Goal: Navigation & Orientation: Find specific page/section

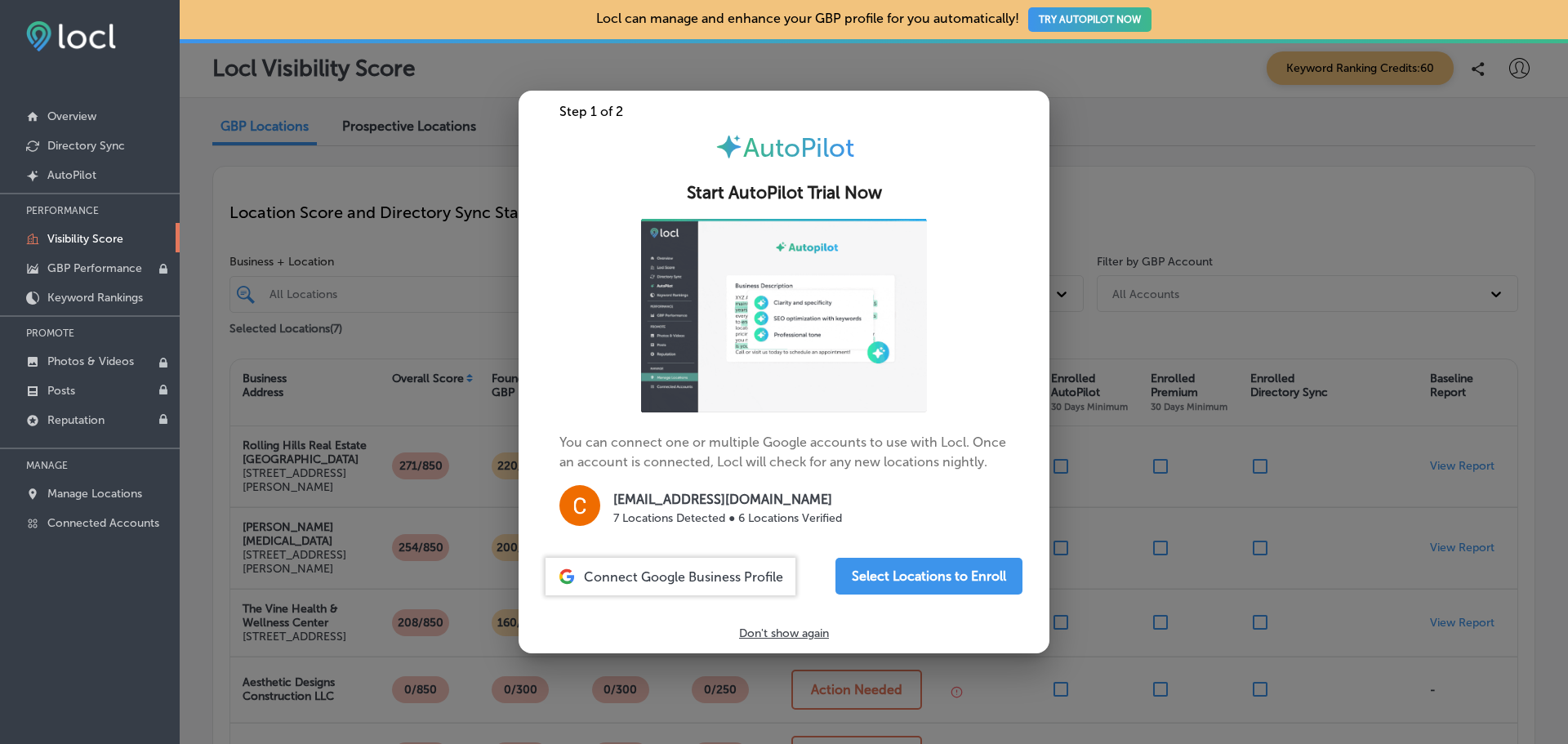
click at [774, 633] on p "Don't show again" at bounding box center [784, 633] width 90 height 14
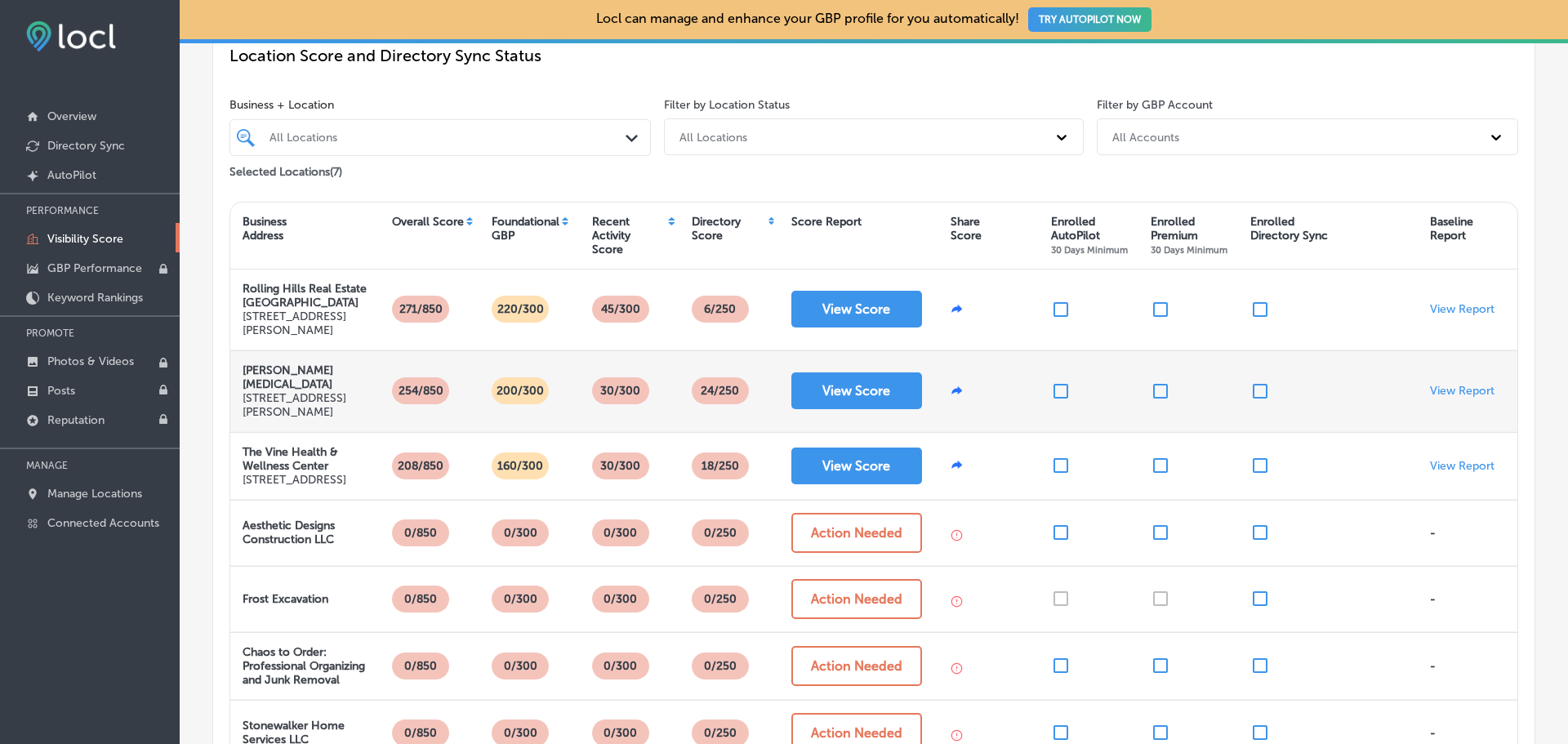
scroll to position [159, 0]
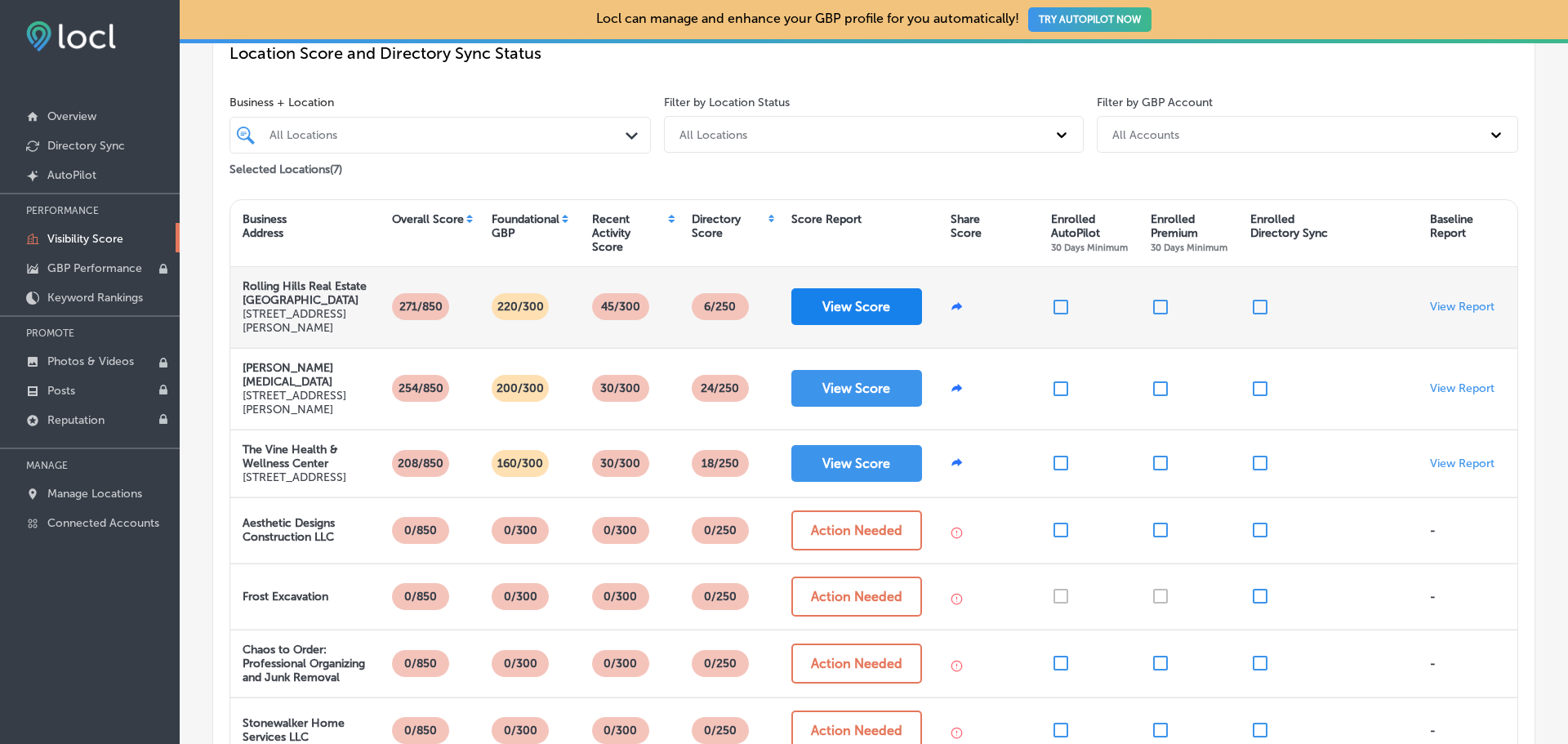
click at [849, 302] on button "View Score" at bounding box center [856, 307] width 131 height 37
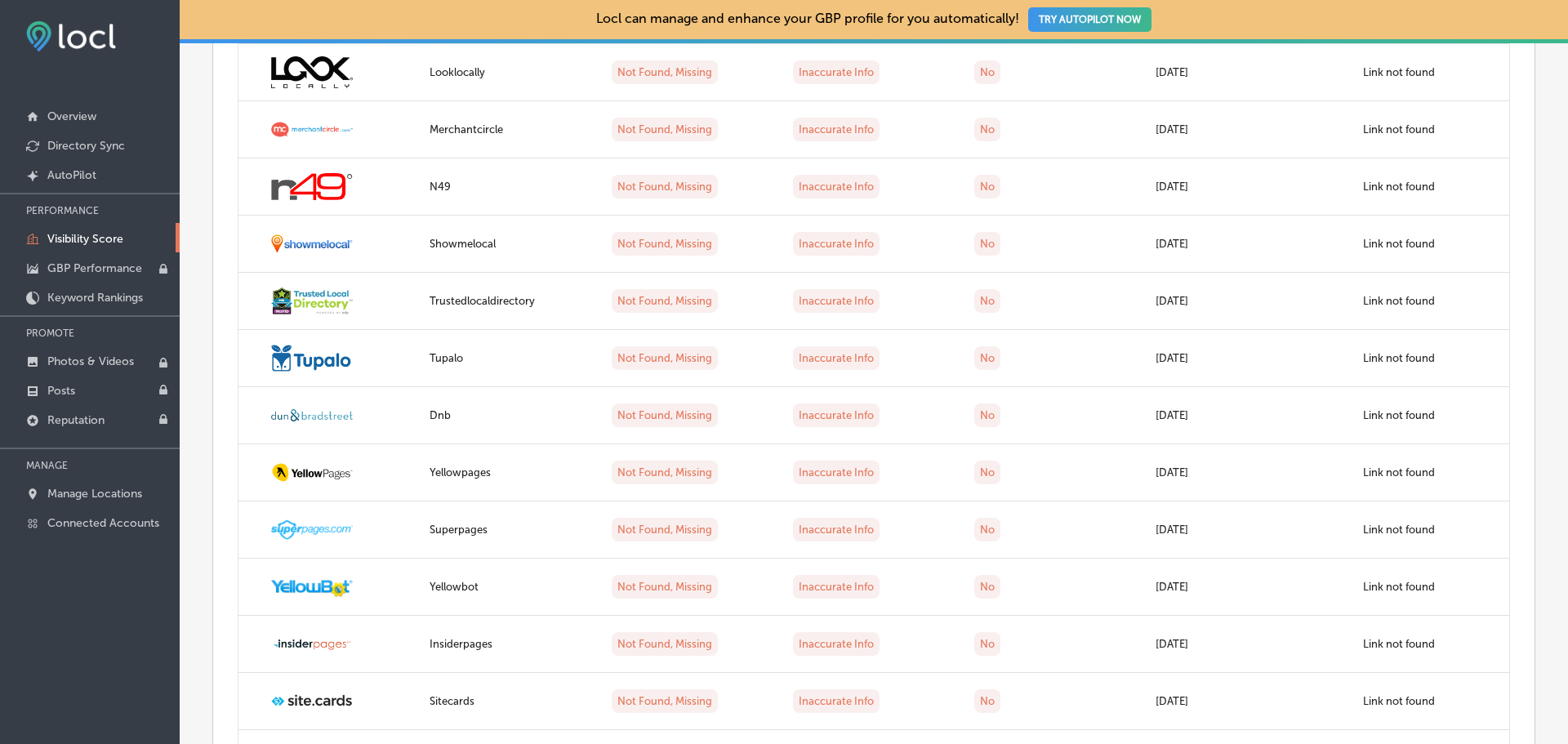
scroll to position [2903, 0]
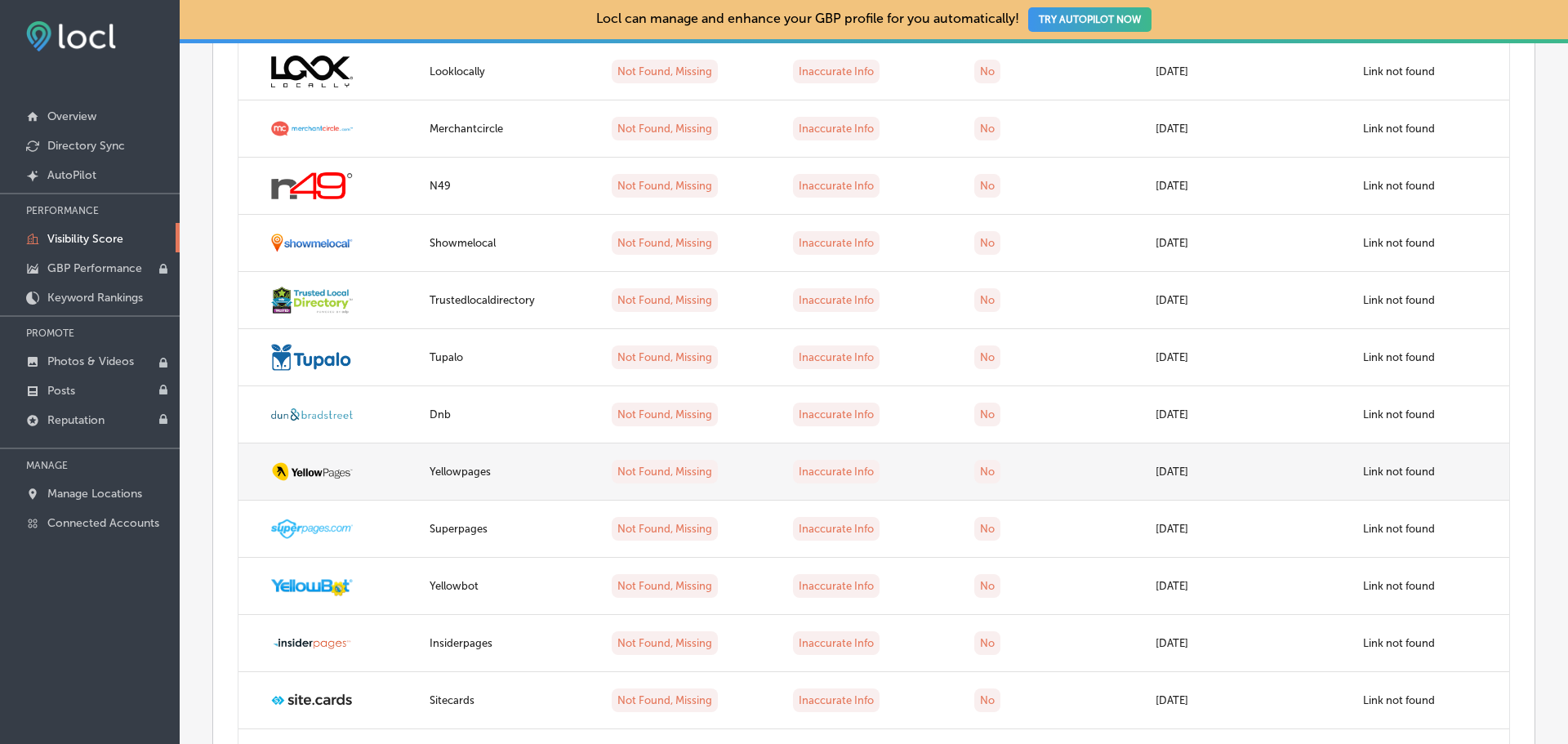
click at [336, 475] on img at bounding box center [312, 471] width 81 height 20
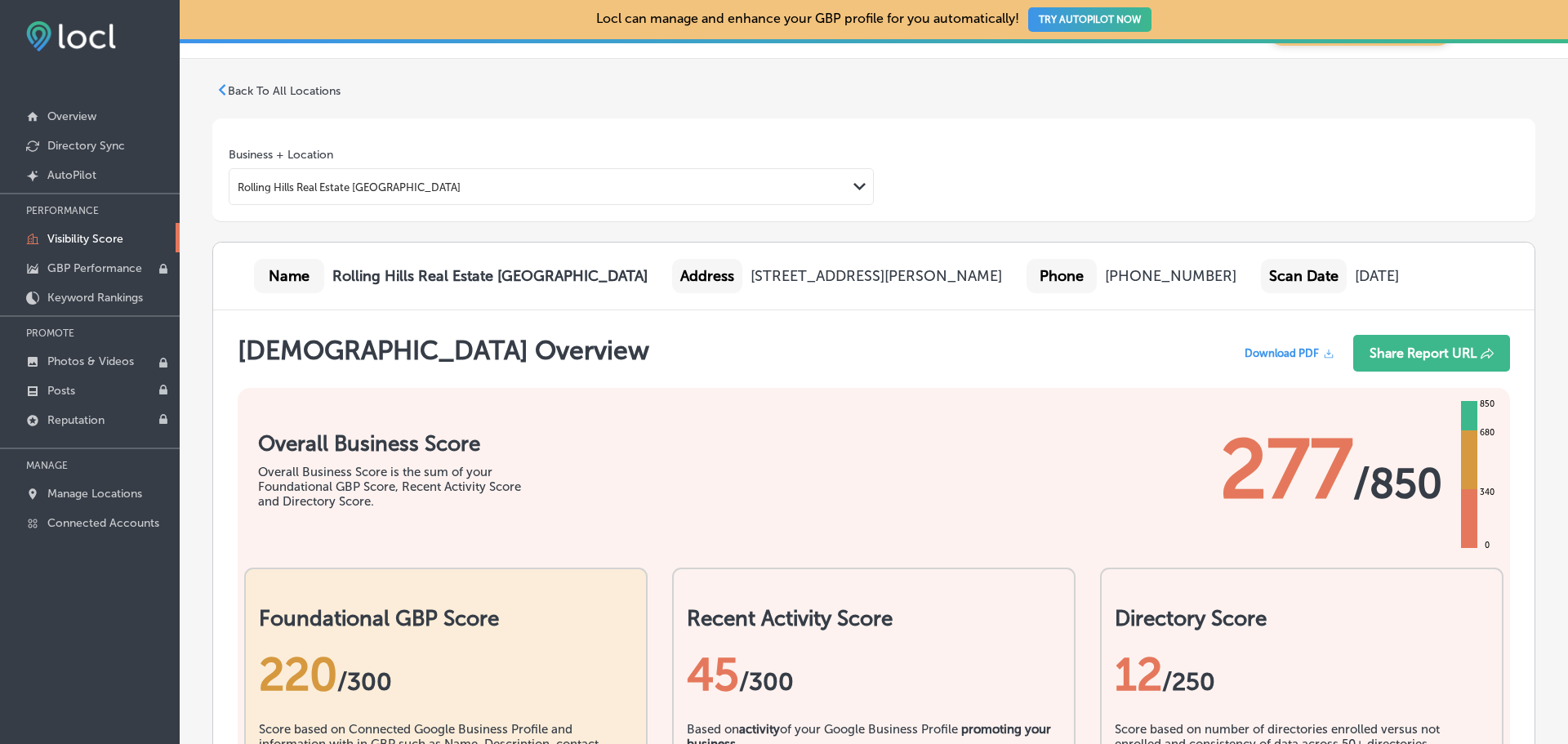
scroll to position [35, 0]
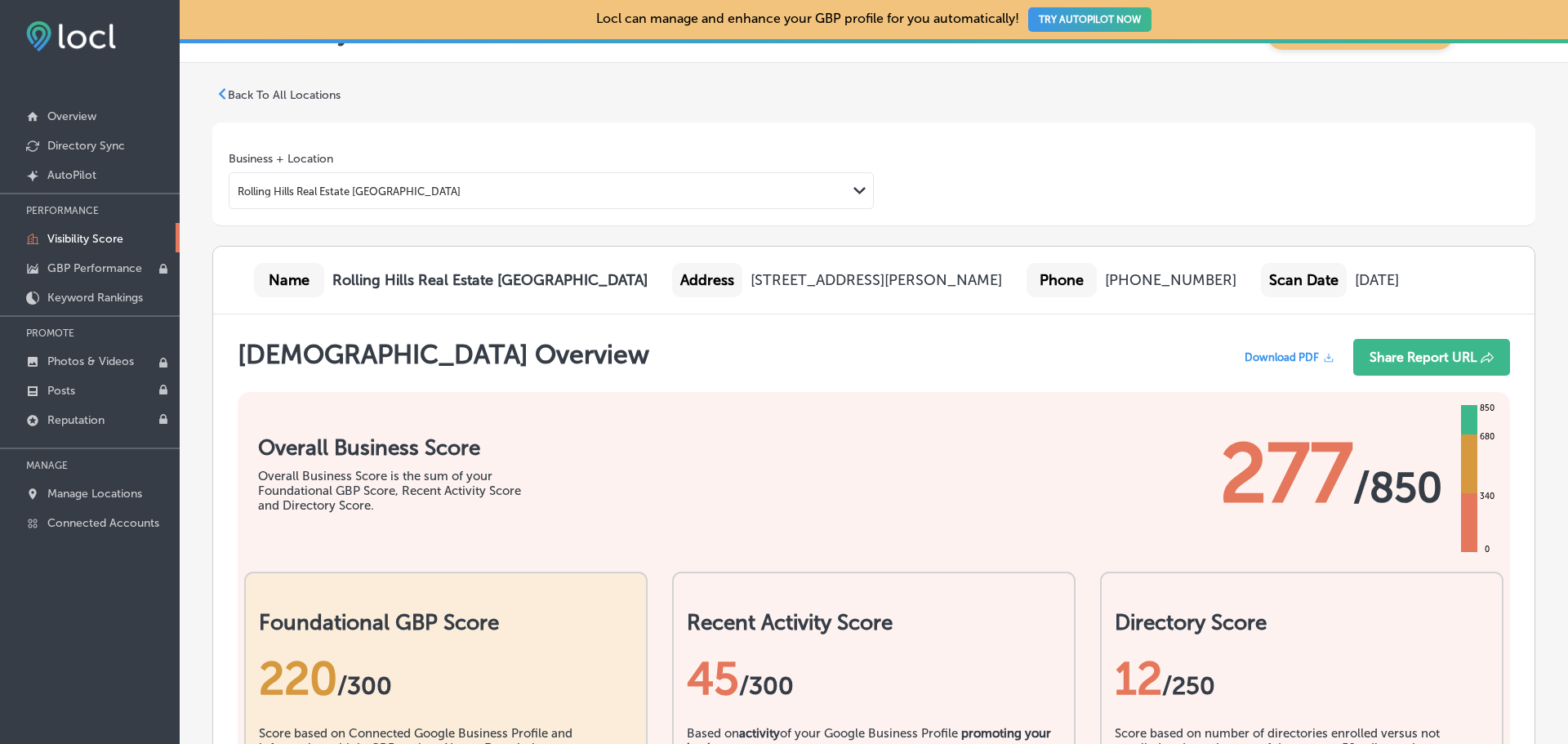
click at [225, 94] on icon at bounding box center [222, 94] width 12 height 12
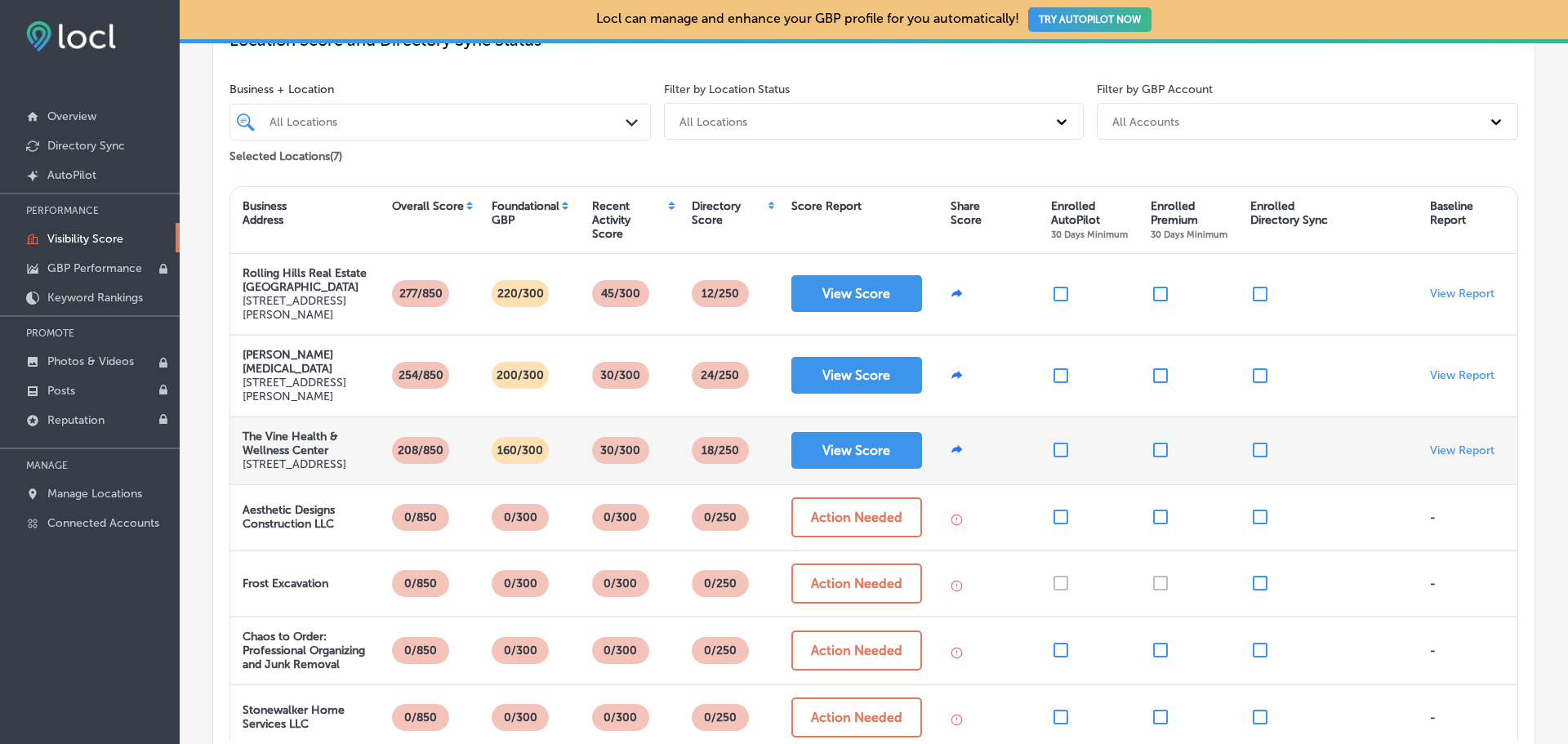
scroll to position [173, 0]
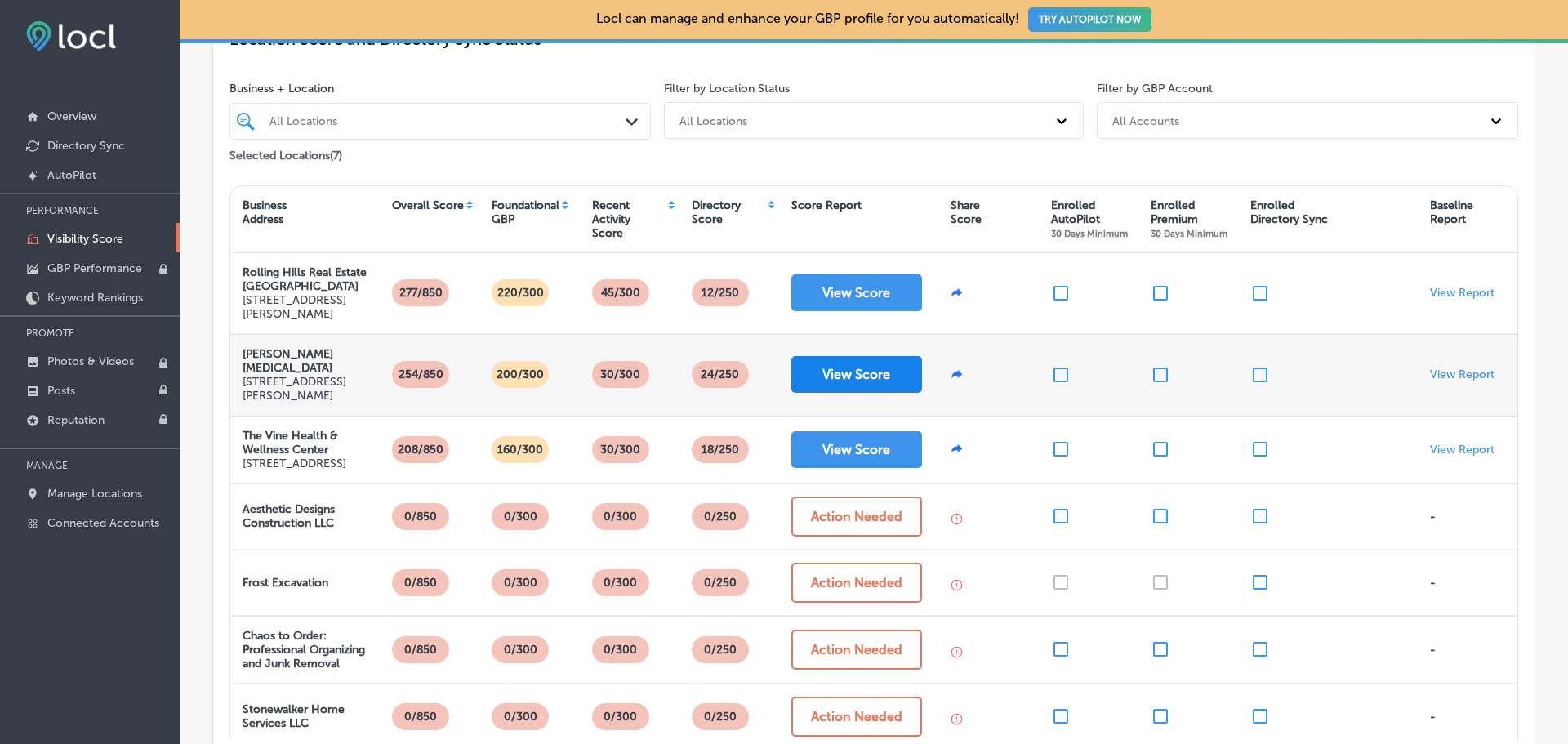
click at [869, 372] on button "View Score" at bounding box center [856, 374] width 131 height 37
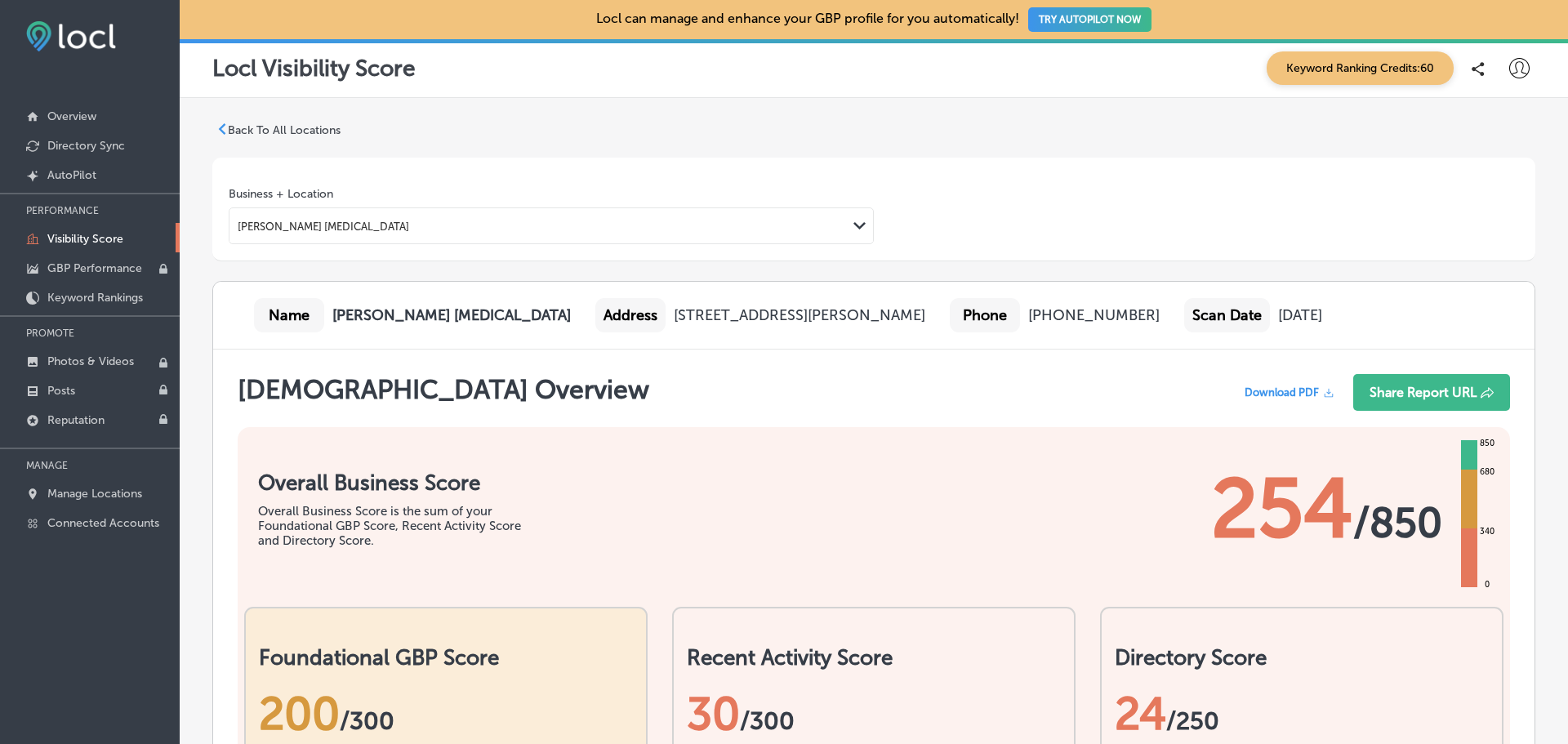
click at [245, 133] on p "Back To All Locations" at bounding box center [284, 130] width 112 height 14
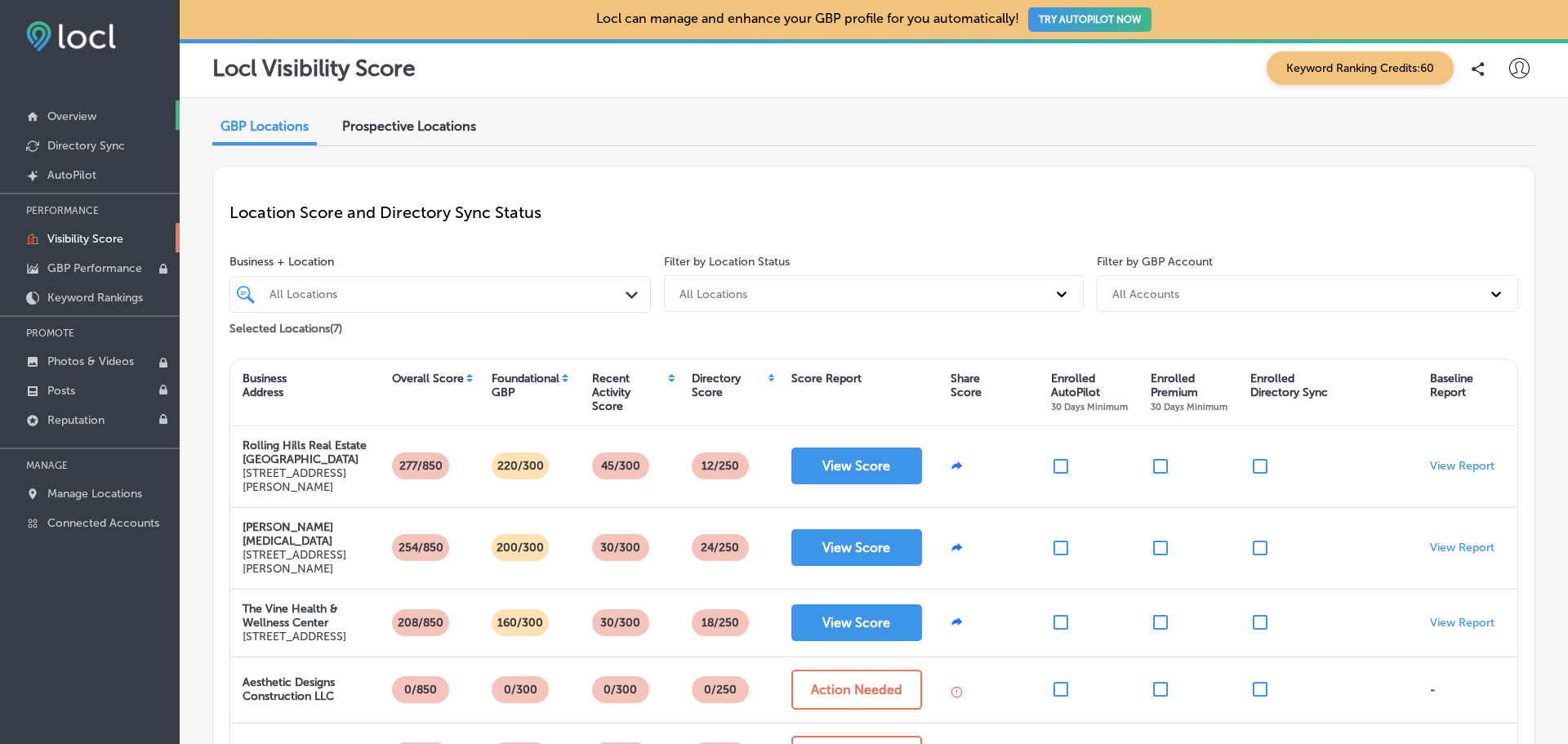
click at [67, 118] on p "Overview" at bounding box center [72, 116] width 49 height 14
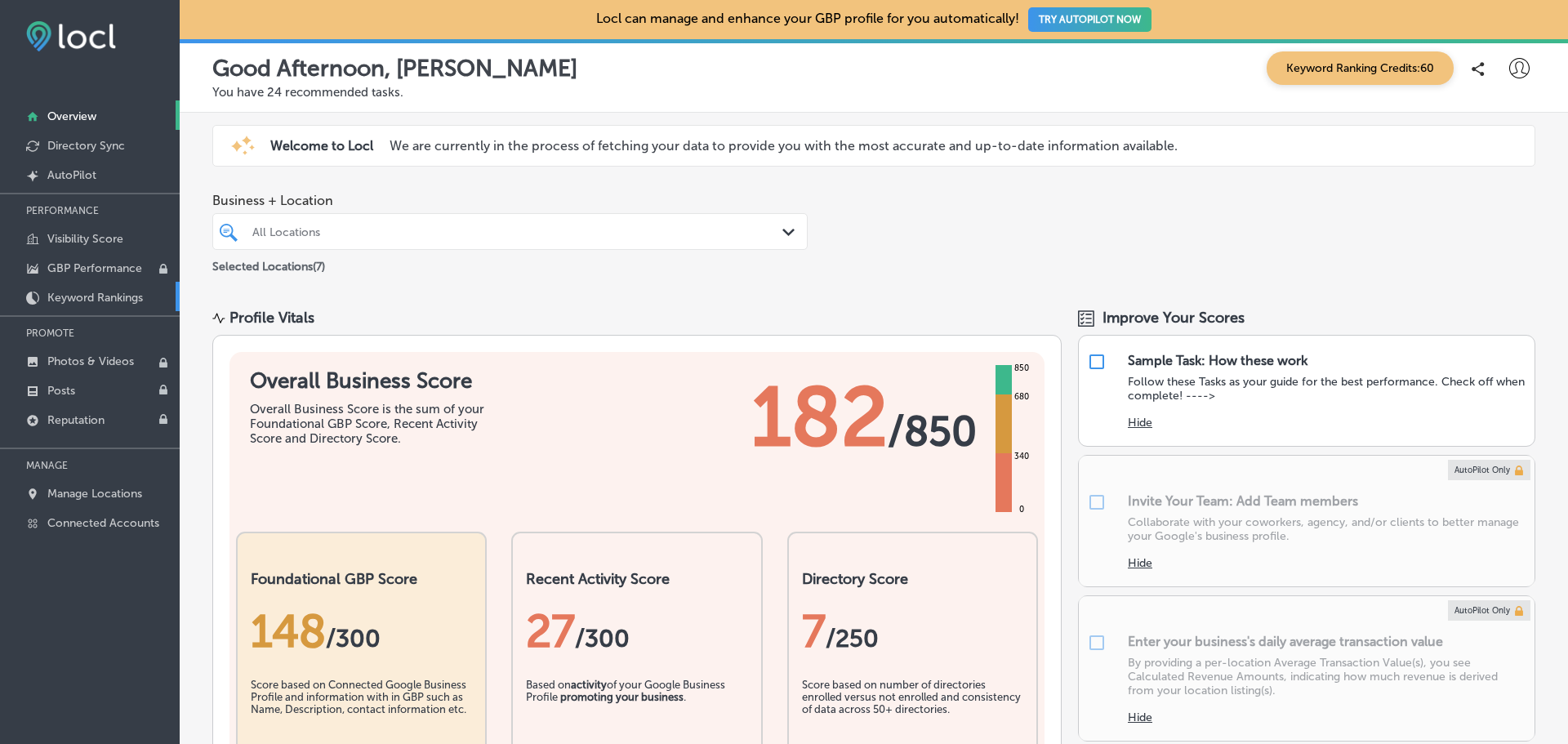
click at [83, 299] on p "Keyword Rankings" at bounding box center [95, 298] width 96 height 14
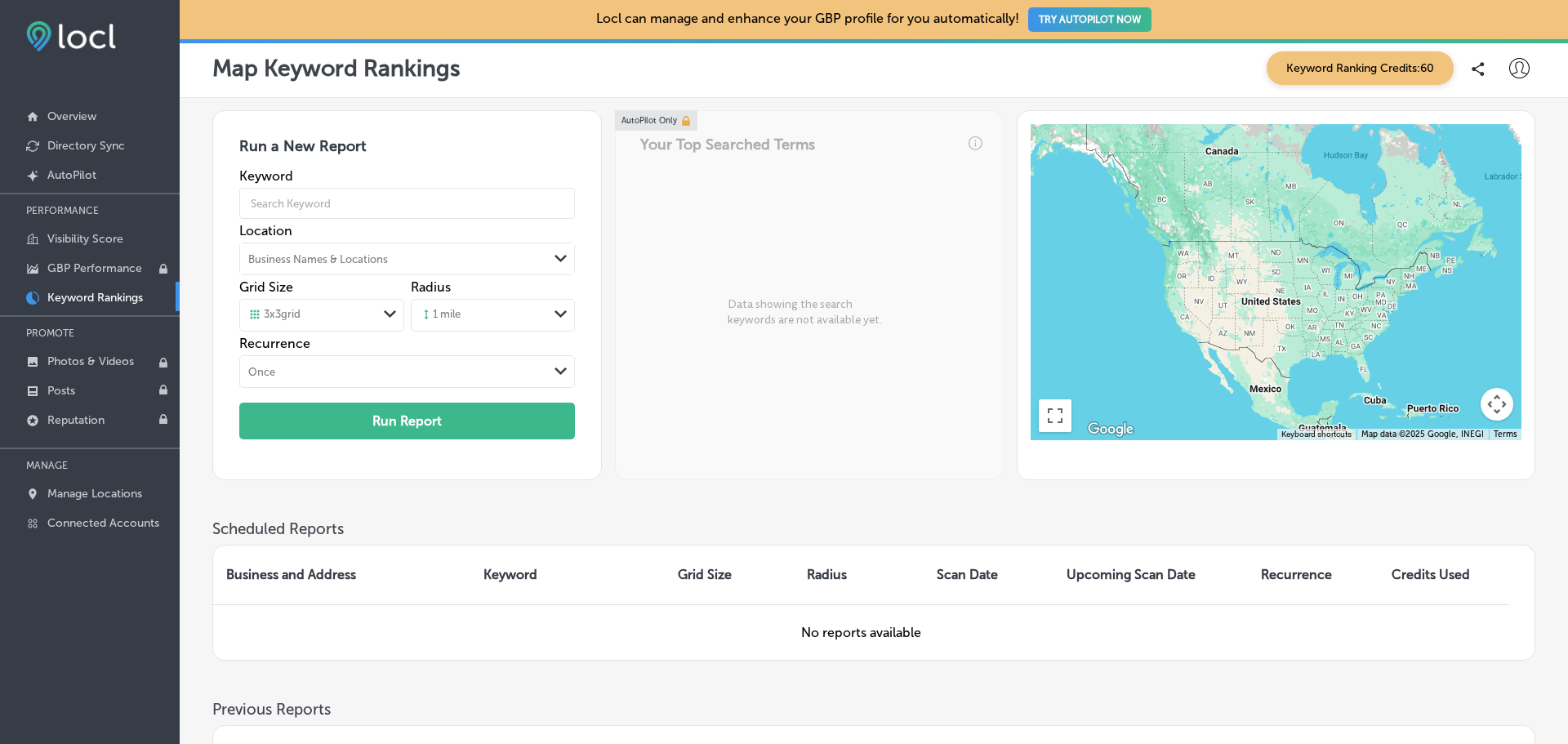
click at [1527, 63] on icon at bounding box center [1519, 68] width 20 height 20
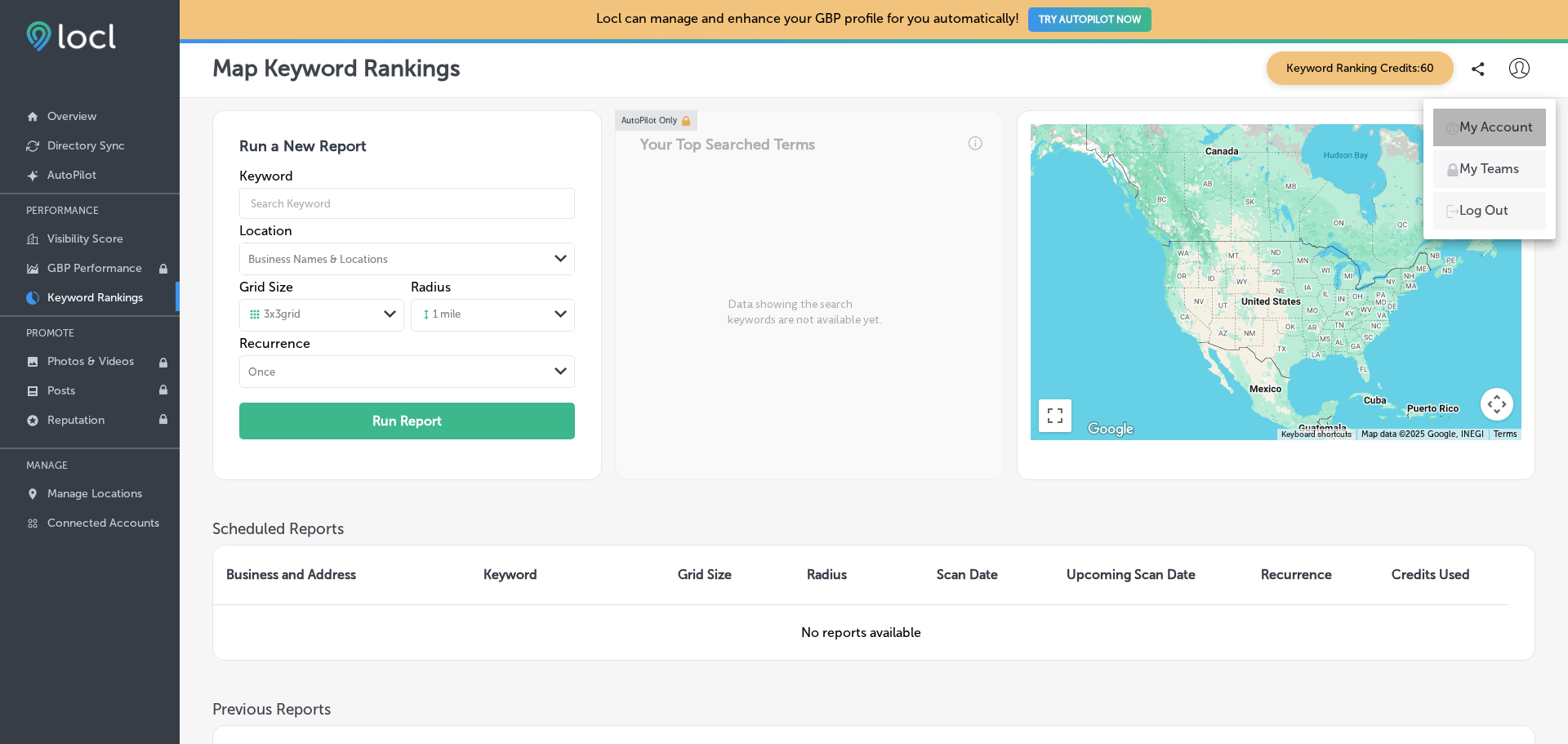
click at [1490, 127] on p "My Account" at bounding box center [1496, 127] width 74 height 19
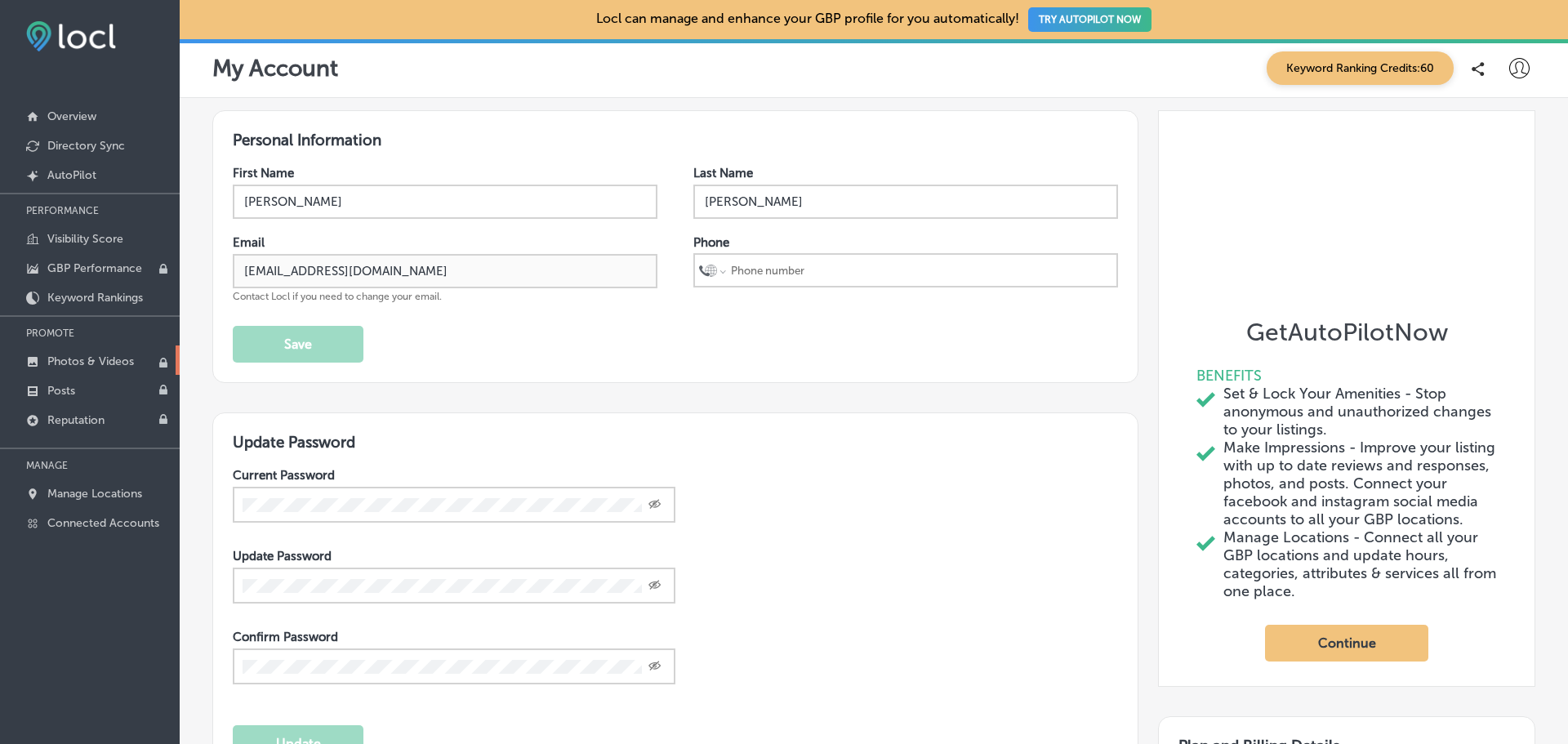
click at [77, 358] on p "Photos & Videos" at bounding box center [90, 361] width 86 height 14
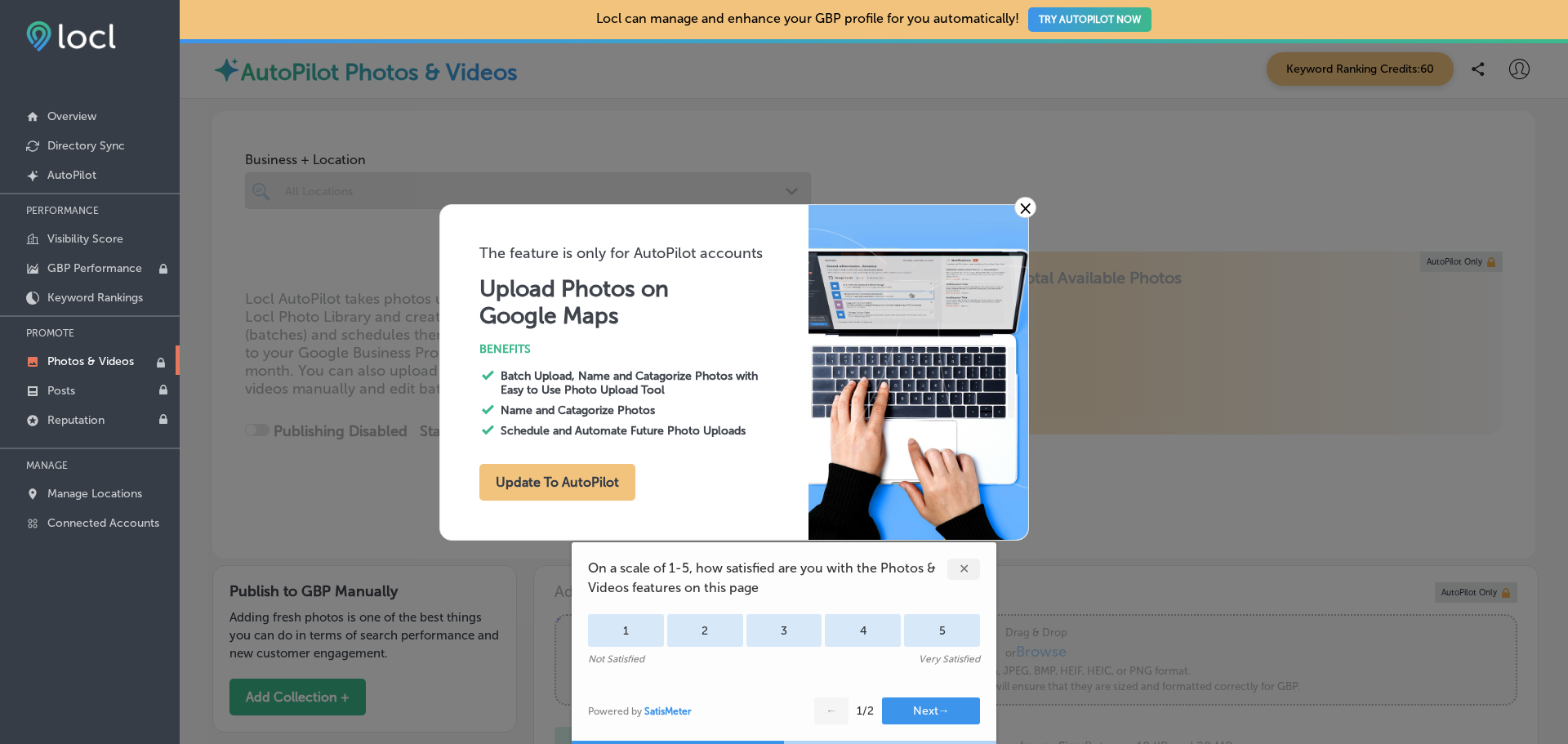
type input "0"
click at [1028, 211] on link "×" at bounding box center [1025, 208] width 22 height 21
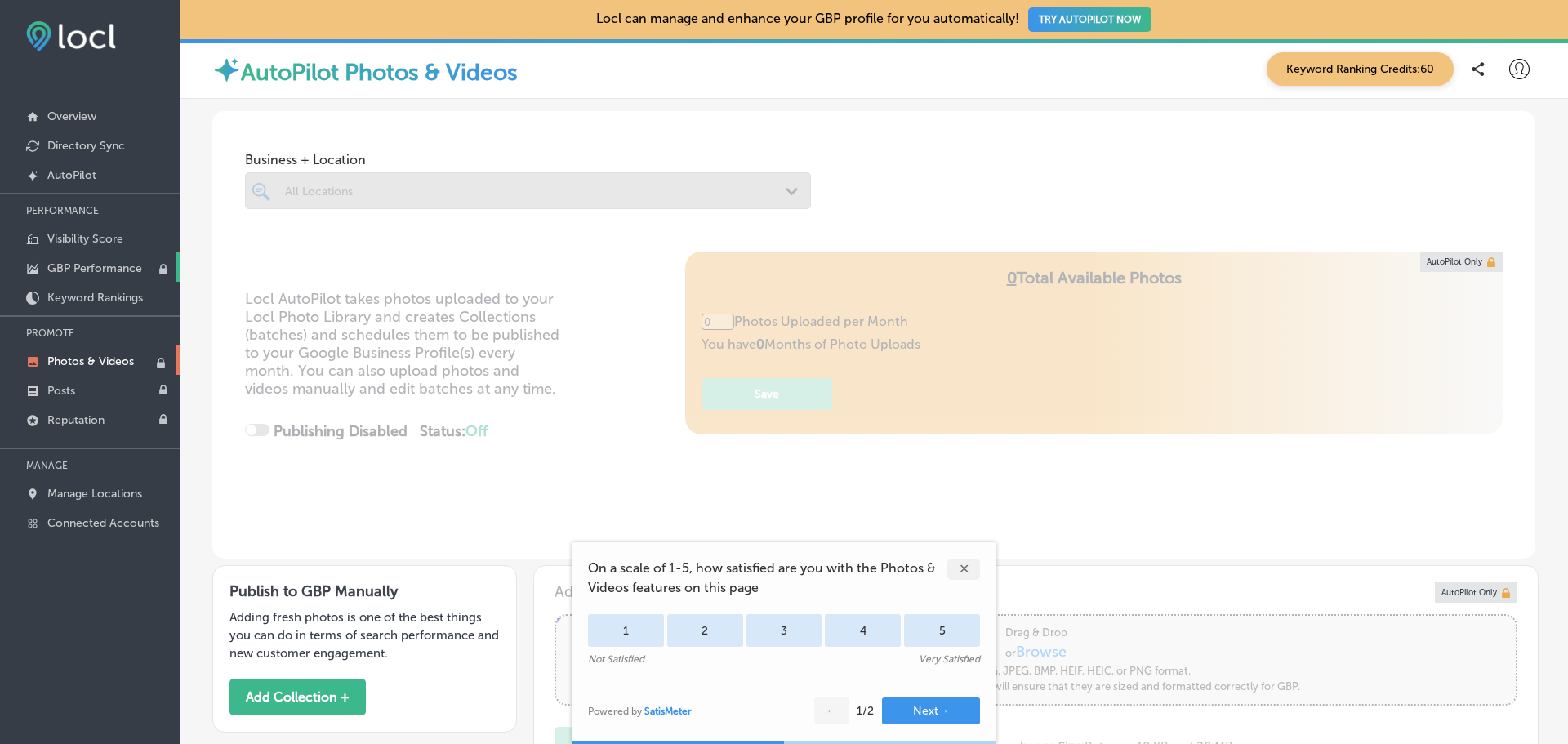
click at [103, 263] on p "GBP Performance" at bounding box center [95, 268] width 95 height 14
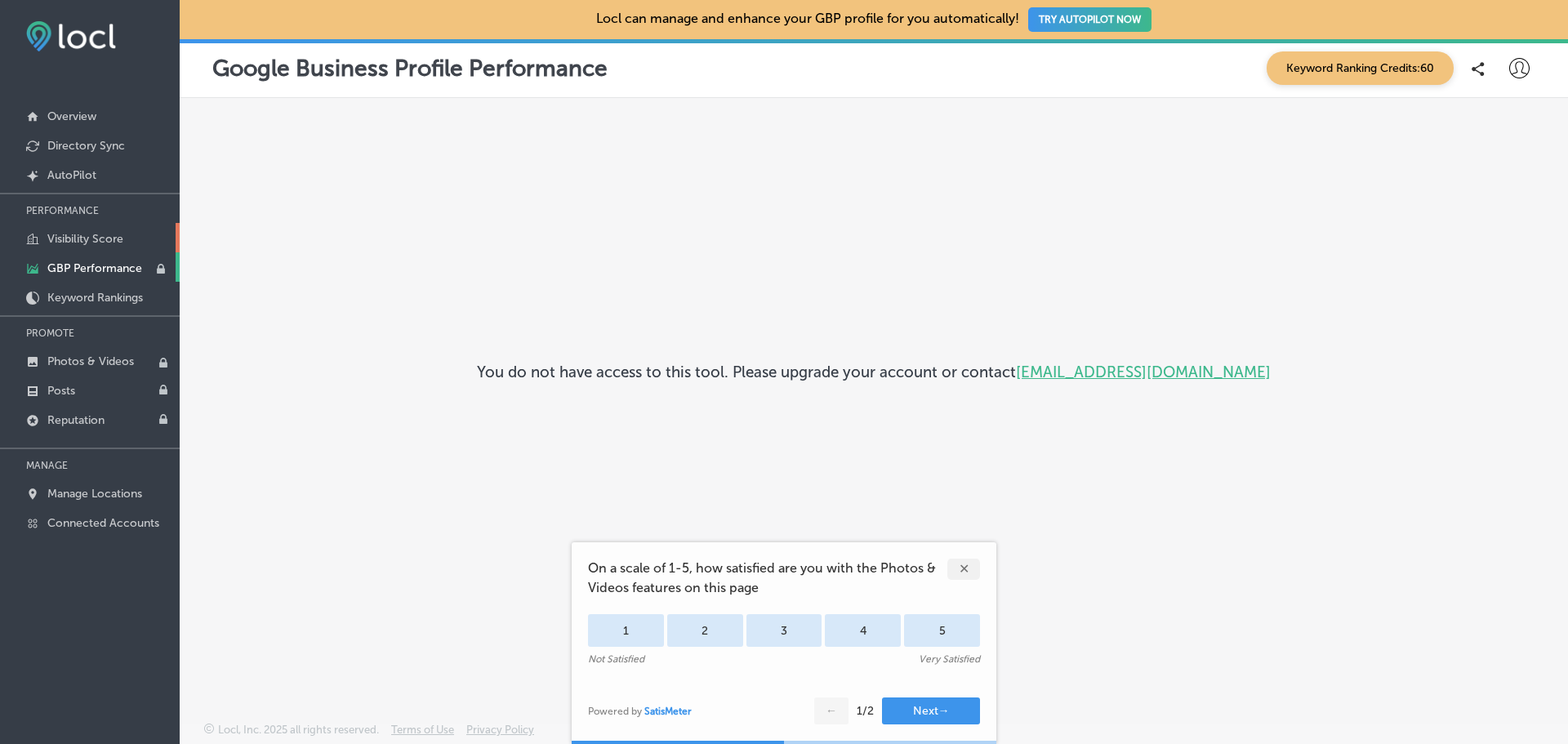
click at [94, 245] on p "Visibility Score" at bounding box center [85, 239] width 76 height 14
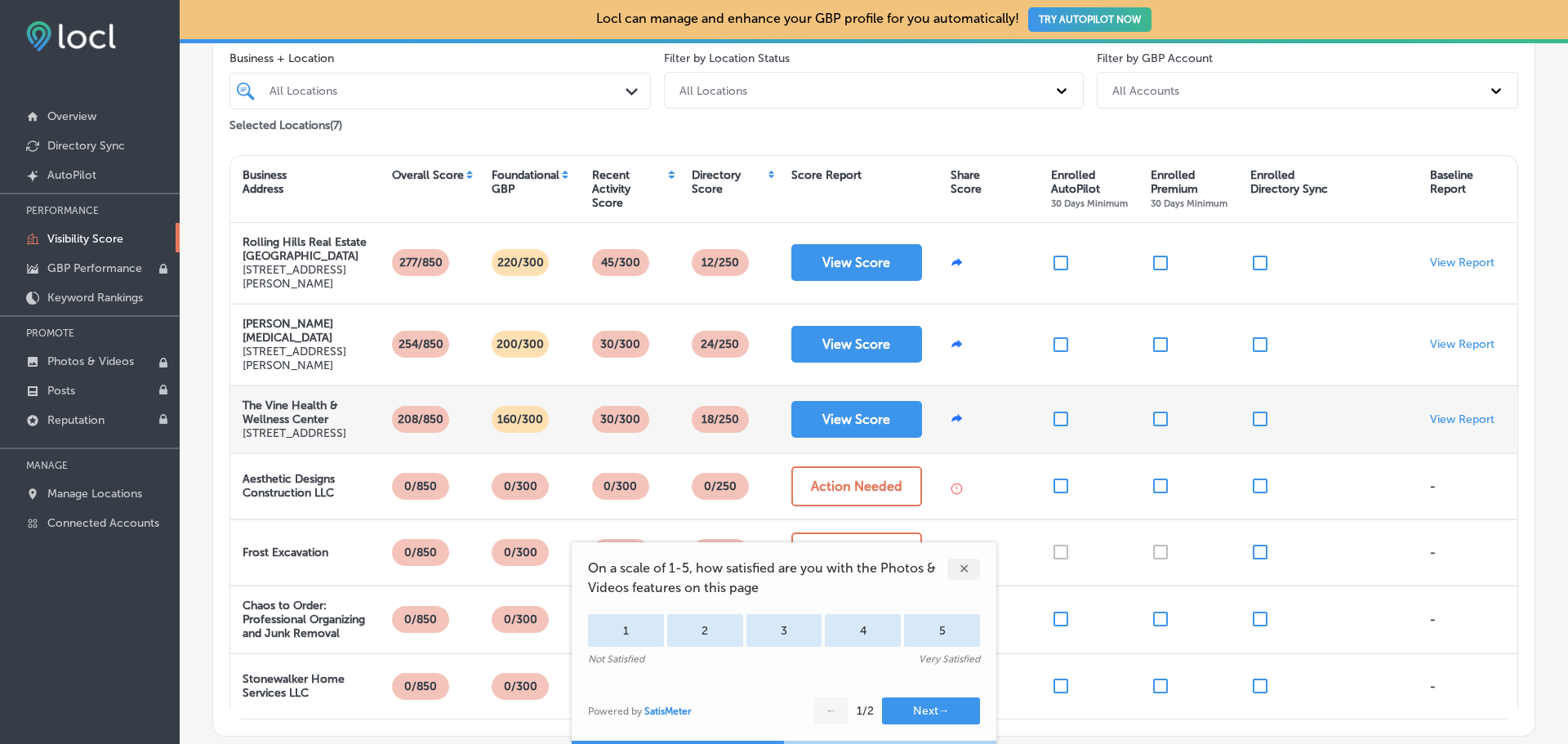
scroll to position [210, 0]
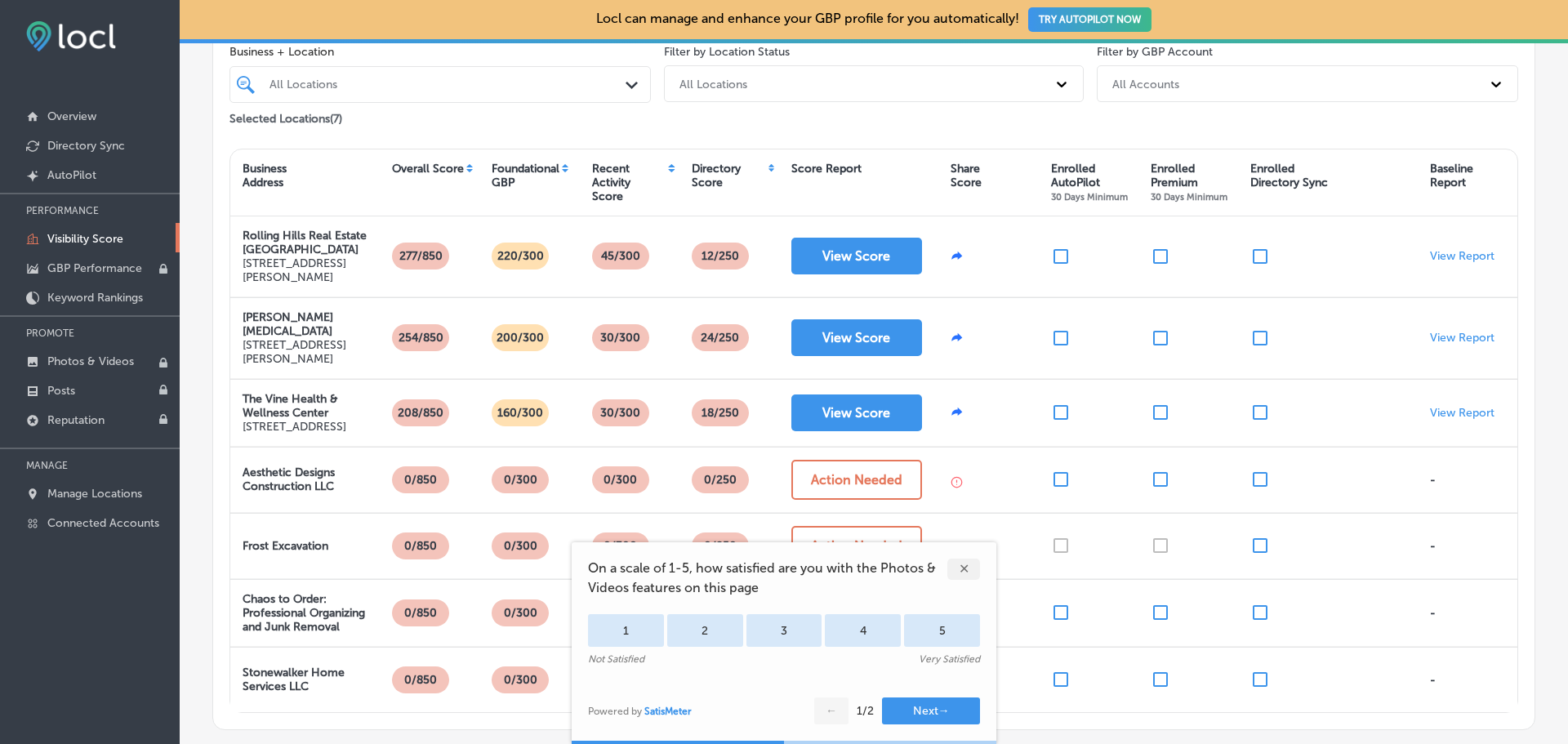
click at [959, 567] on div "✕" at bounding box center [964, 569] width 33 height 21
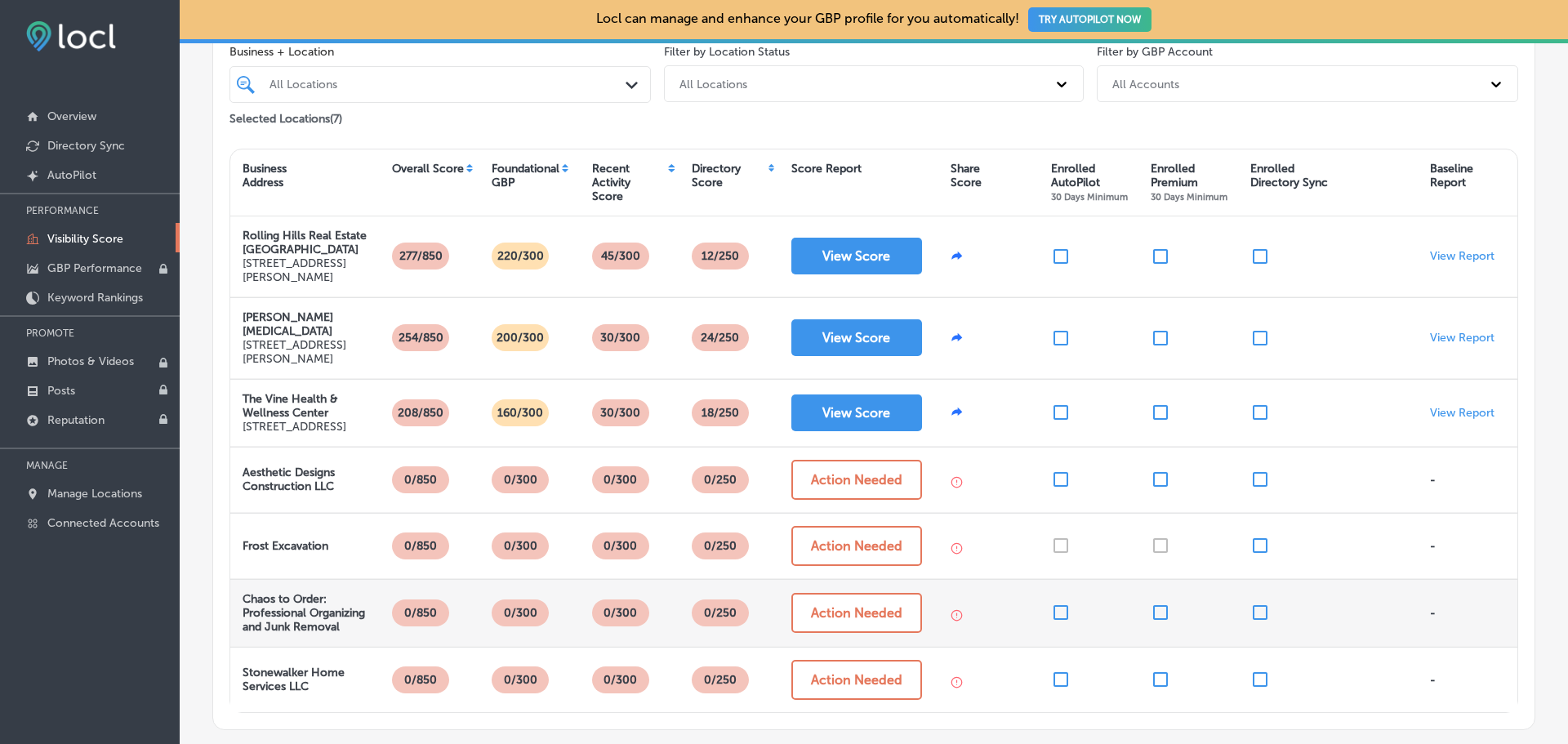
scroll to position [321, 0]
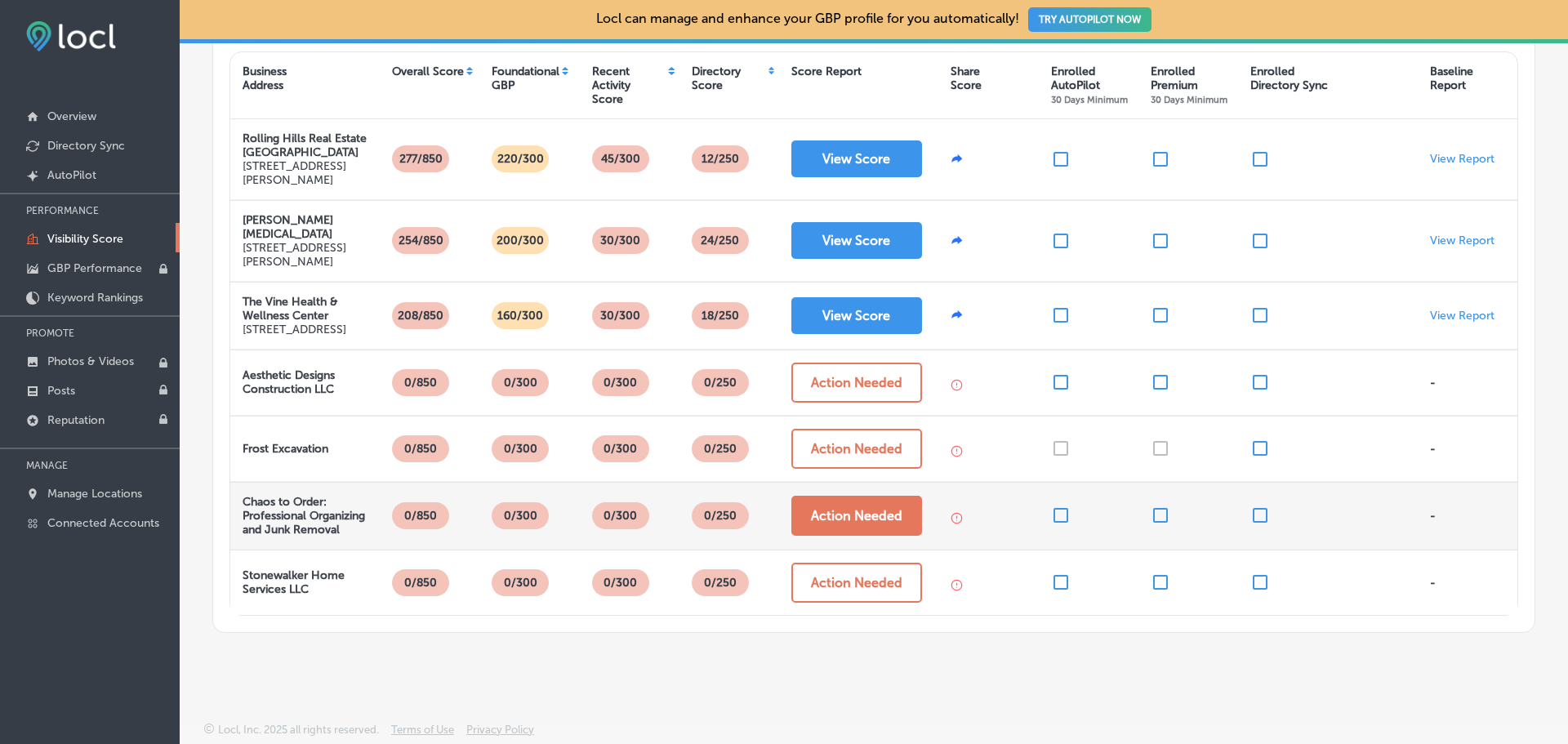
click at [888, 515] on button "Action Needed" at bounding box center [856, 515] width 131 height 40
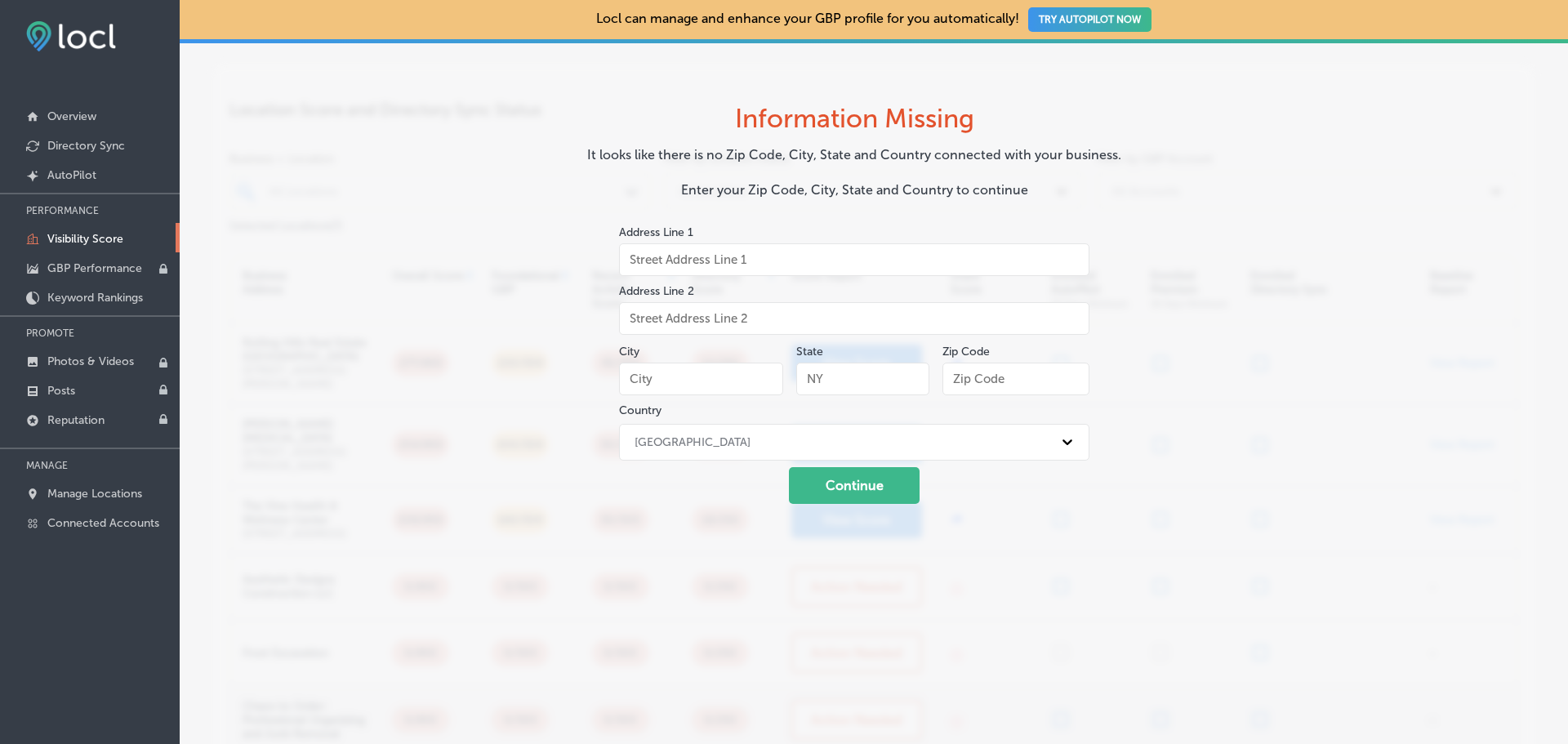
scroll to position [100, 0]
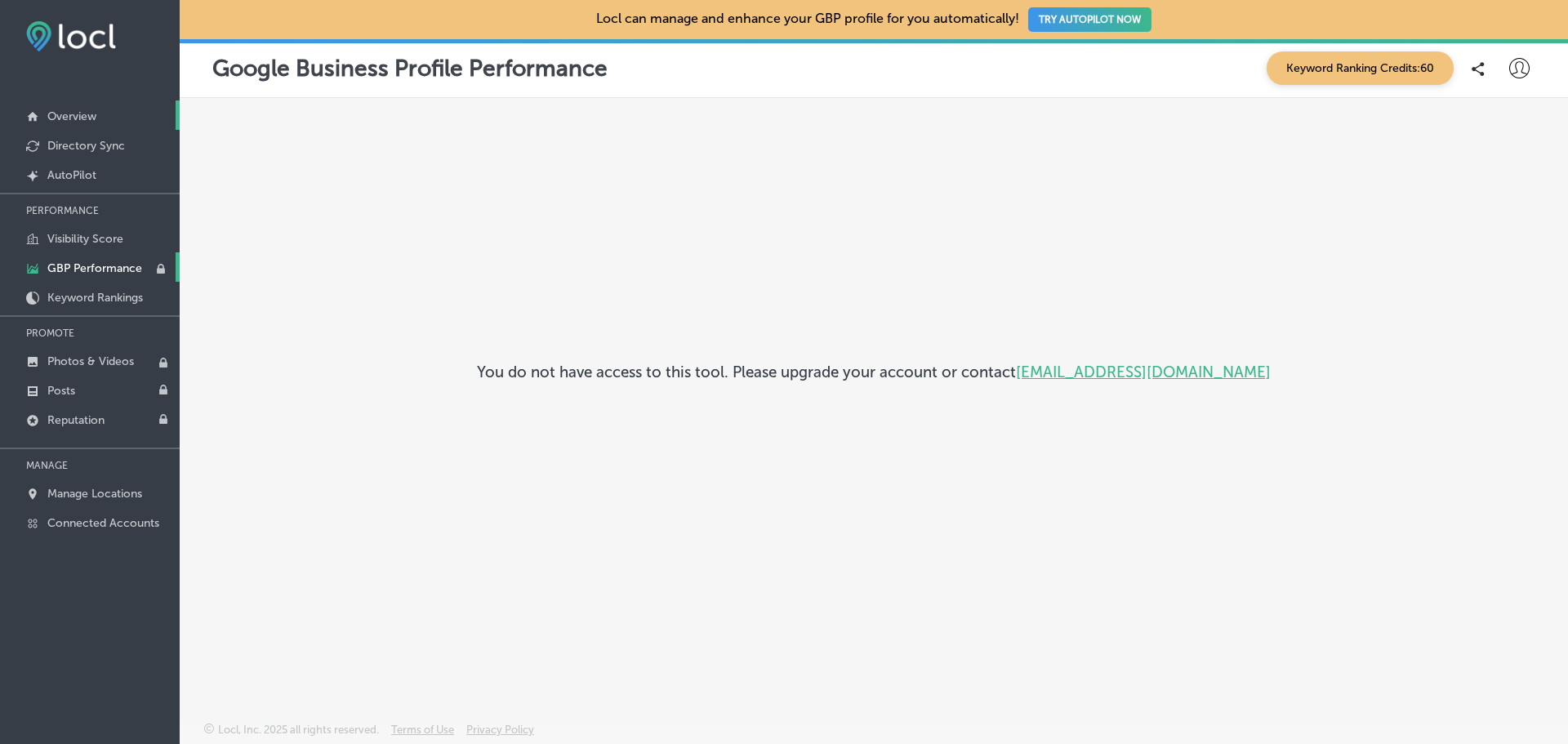
click at [97, 108] on link "Overview" at bounding box center [89, 115] width 179 height 29
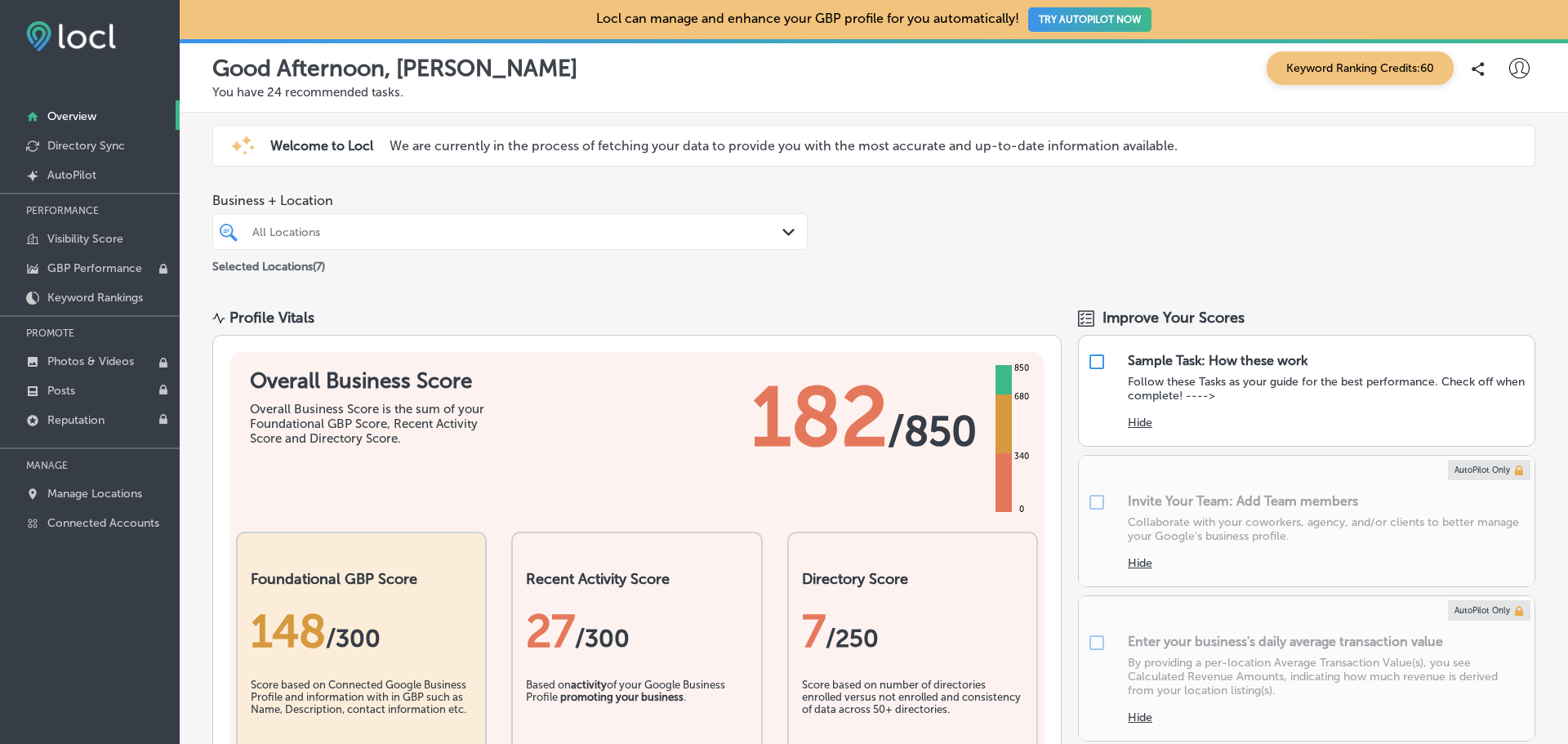
click at [1509, 65] on icon at bounding box center [1519, 68] width 20 height 20
click at [1511, 137] on p "My Account" at bounding box center [1496, 127] width 74 height 19
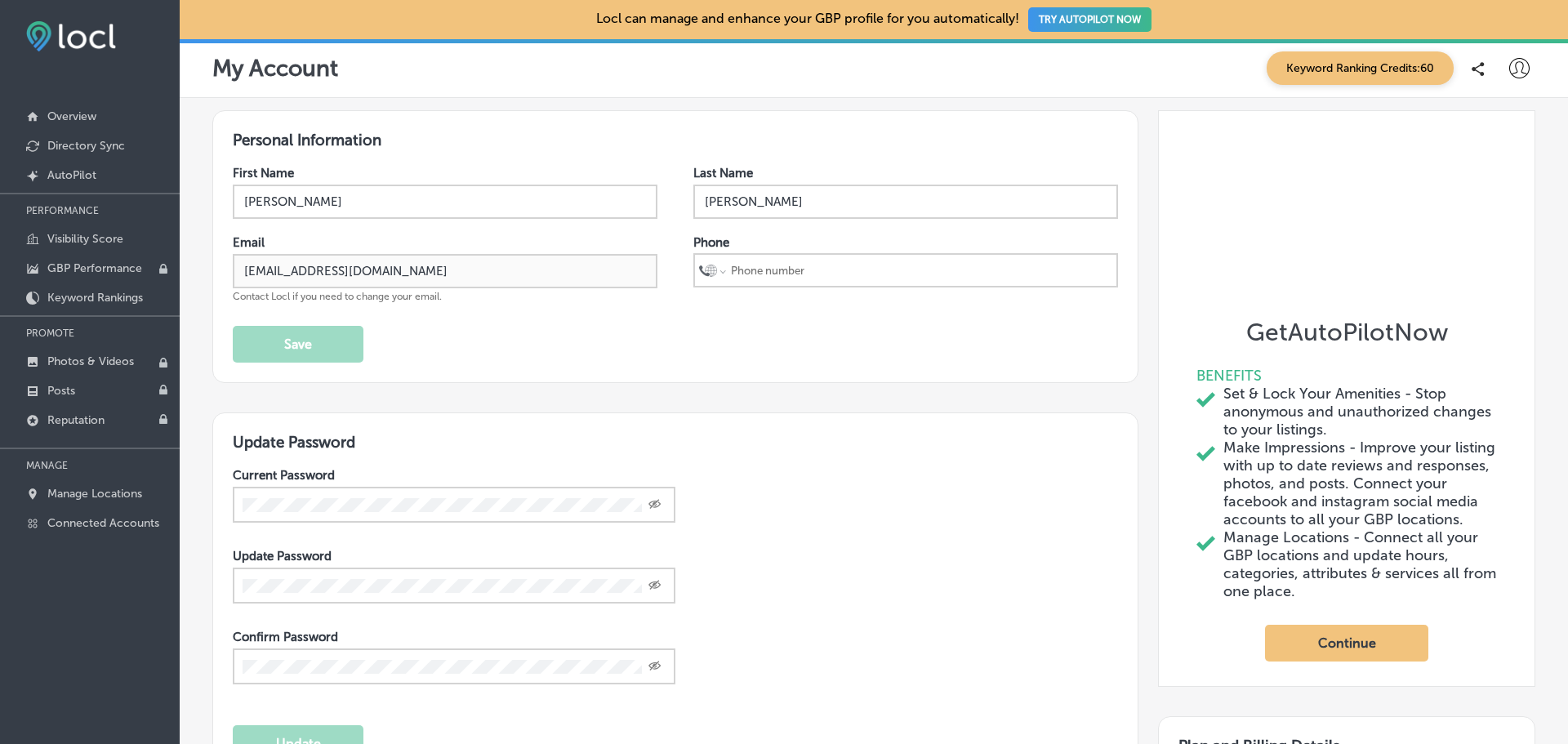
click at [1093, 25] on button "TRY AUTOPILOT NOW" at bounding box center [1089, 19] width 123 height 24
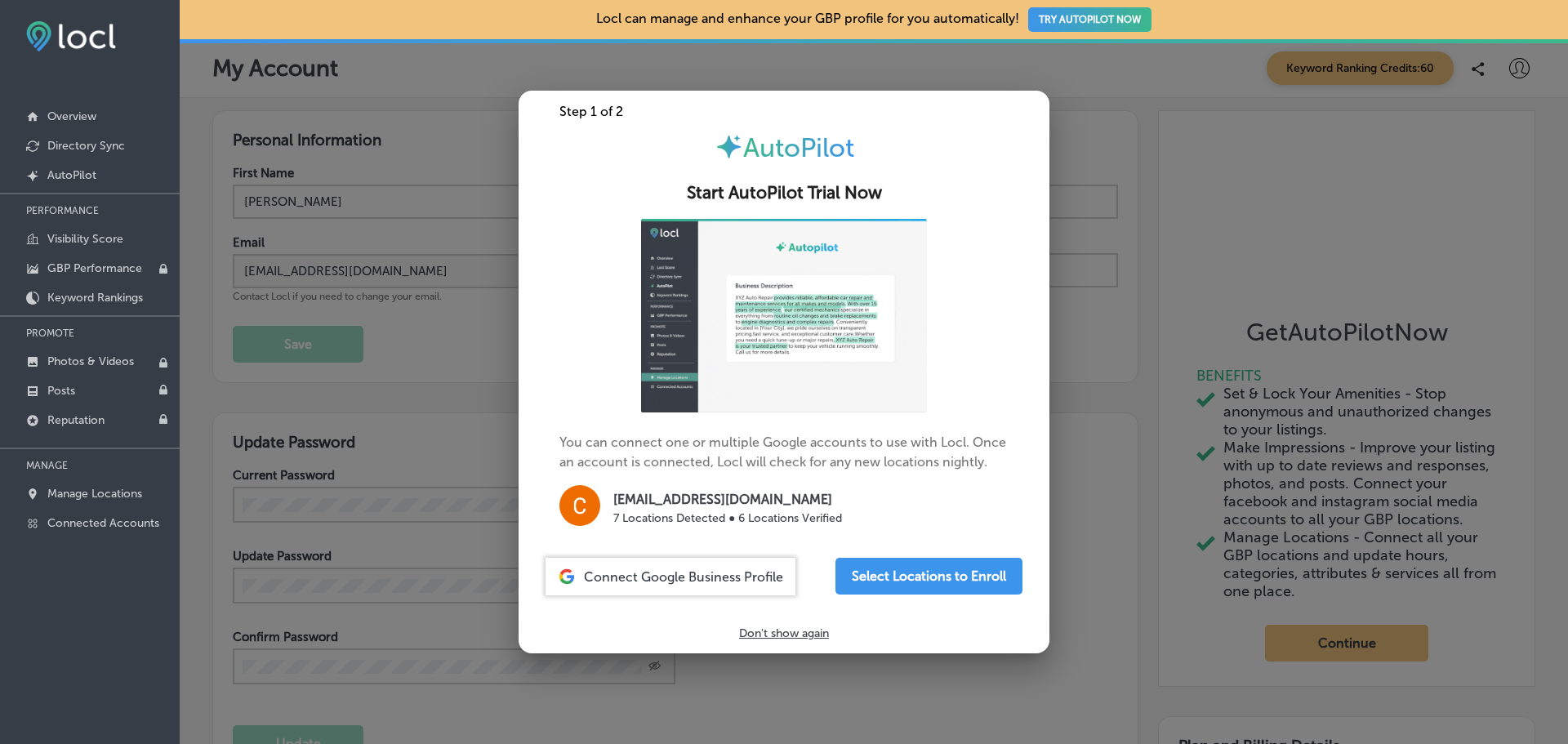
click at [818, 636] on p "Don't show again" at bounding box center [784, 633] width 90 height 14
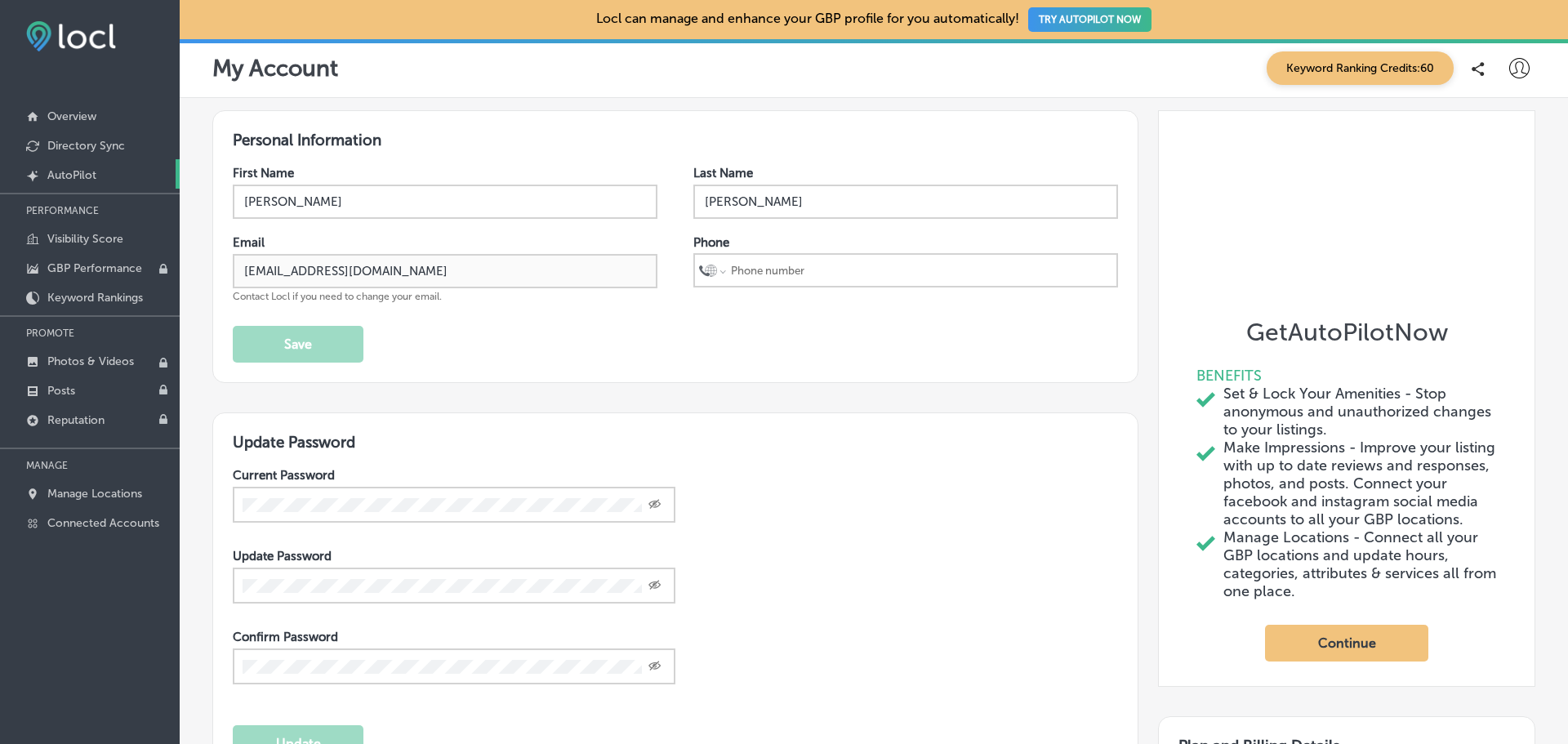
click at [83, 176] on p "AutoPilot" at bounding box center [72, 175] width 49 height 14
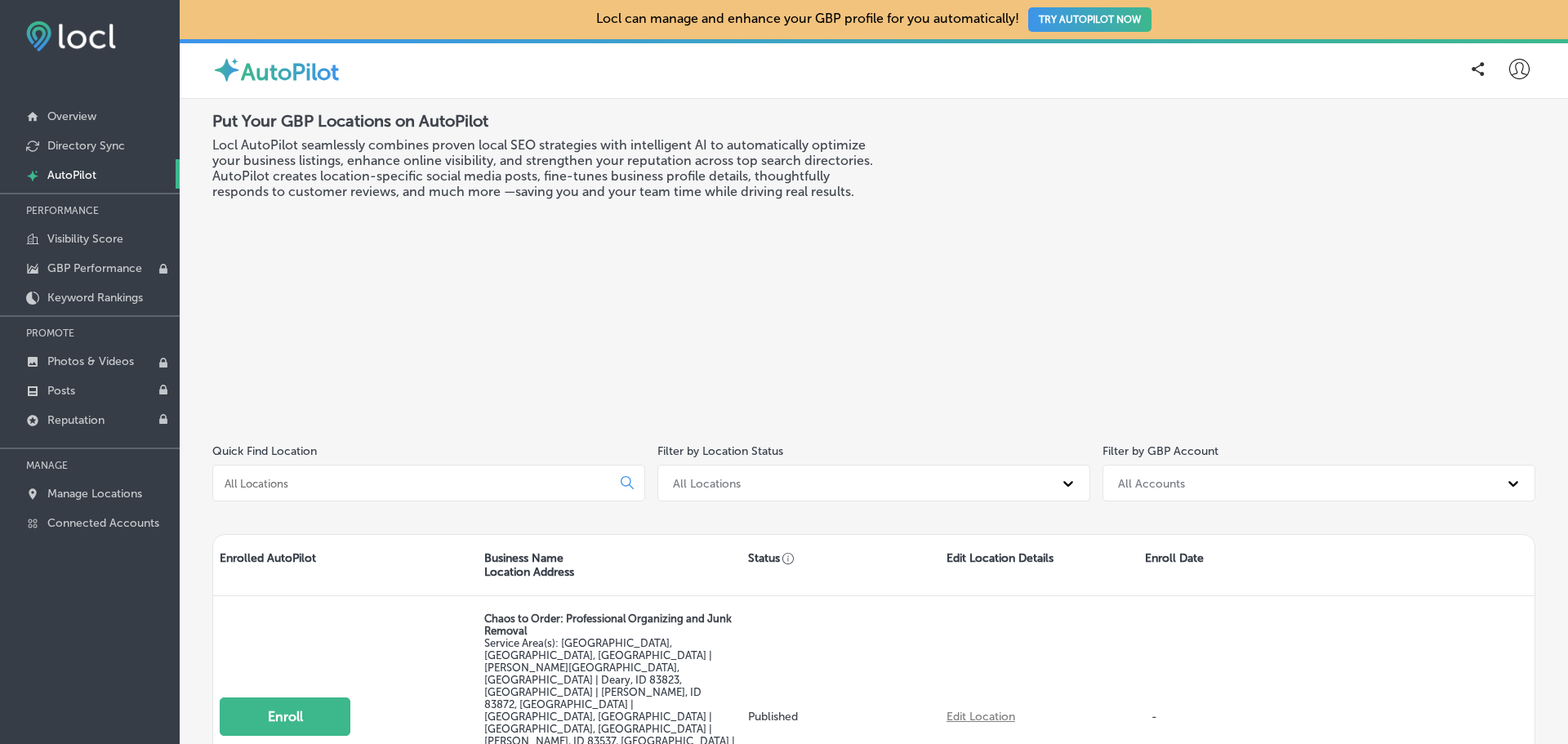
click at [390, 262] on div "Put Your GBP Locations on AutoPilot Locl AutoPilot seamlessly combines proven l…" at bounding box center [543, 262] width 661 height 301
